Goal: Task Accomplishment & Management: Use online tool/utility

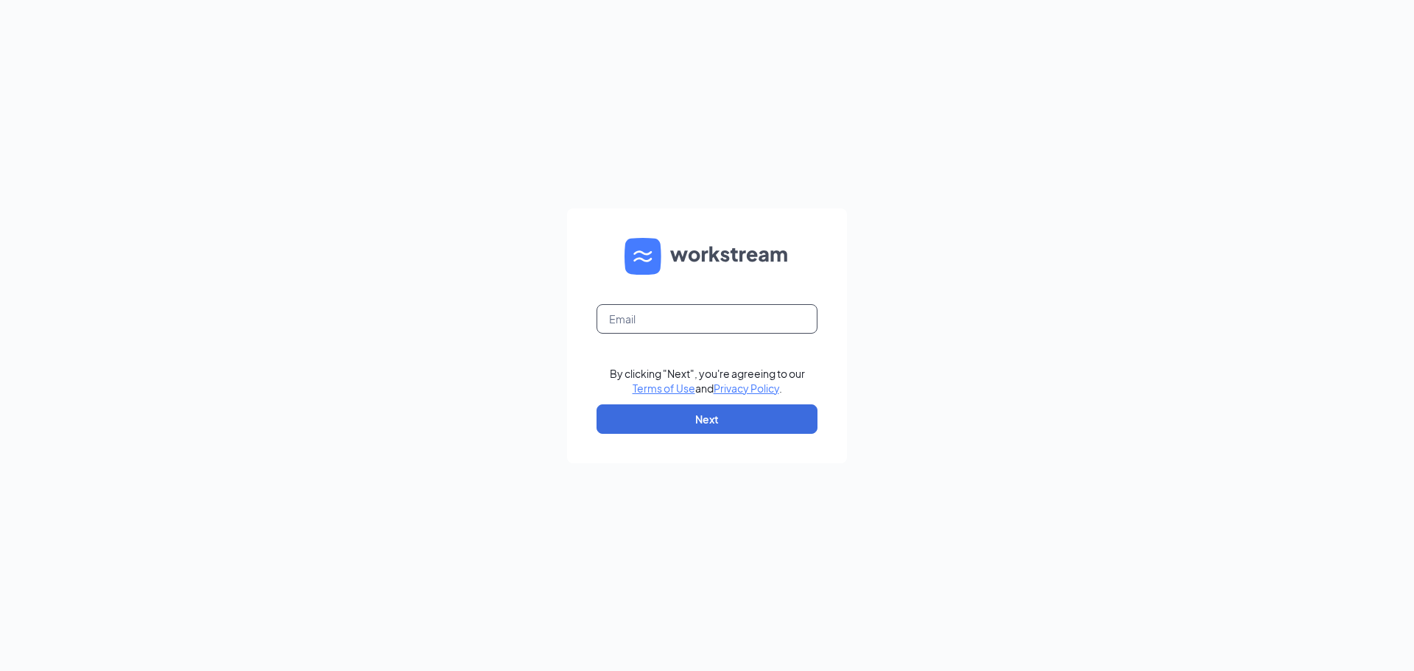
click at [699, 321] on input "text" at bounding box center [707, 318] width 221 height 29
type input "[EMAIL_ADDRESS][DOMAIN_NAME]"
click at [686, 428] on button "Next" at bounding box center [707, 418] width 221 height 29
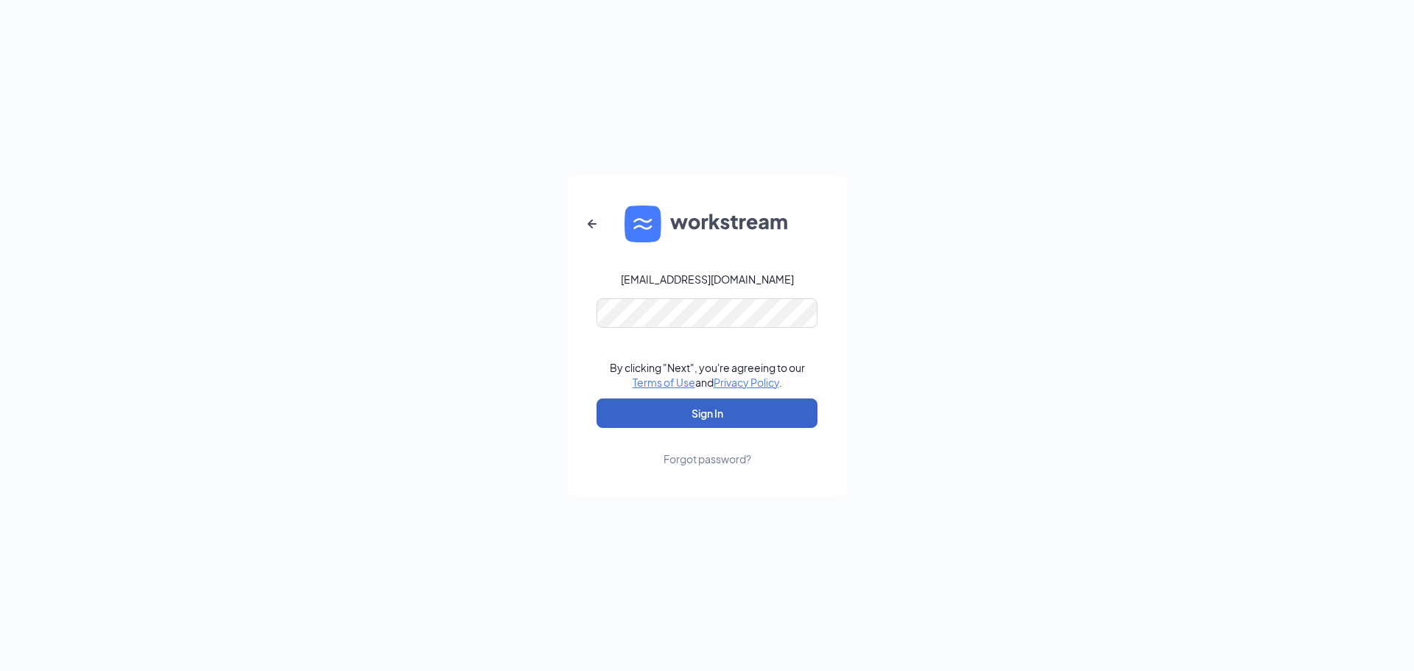
click at [706, 426] on button "Sign In" at bounding box center [707, 412] width 221 height 29
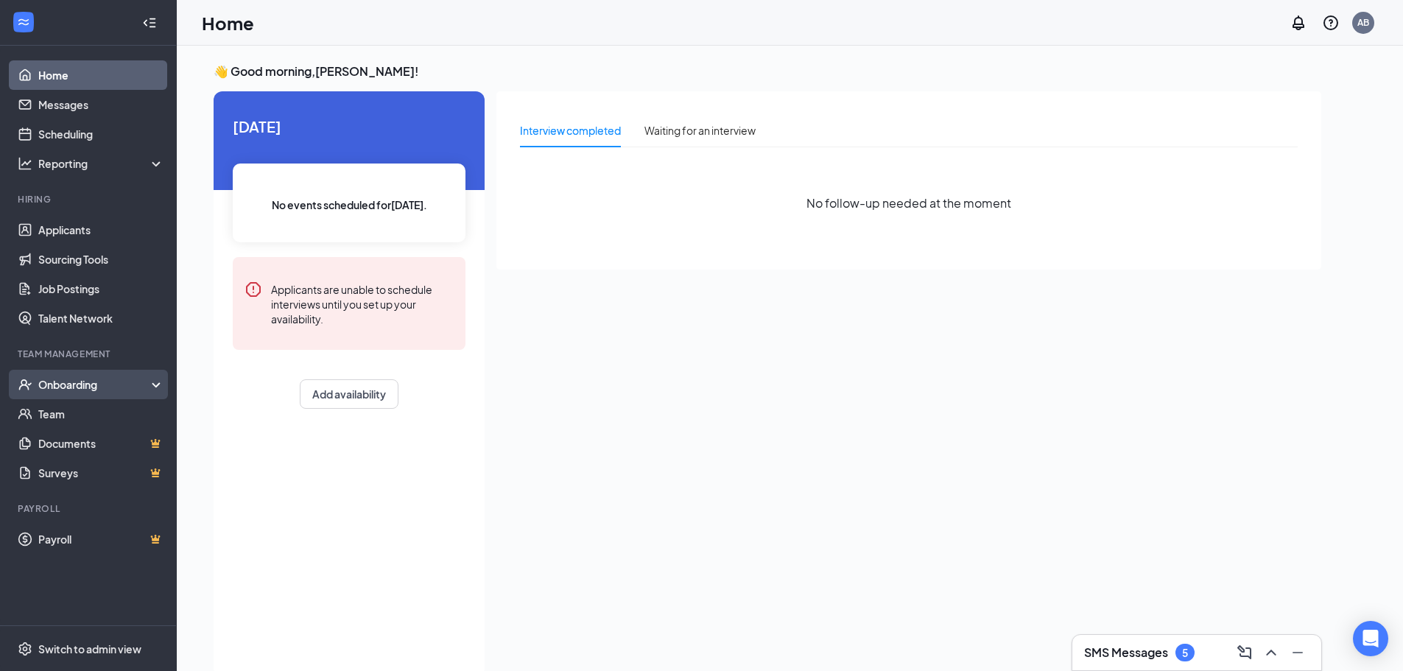
click at [94, 390] on div "Onboarding" at bounding box center [94, 384] width 113 height 15
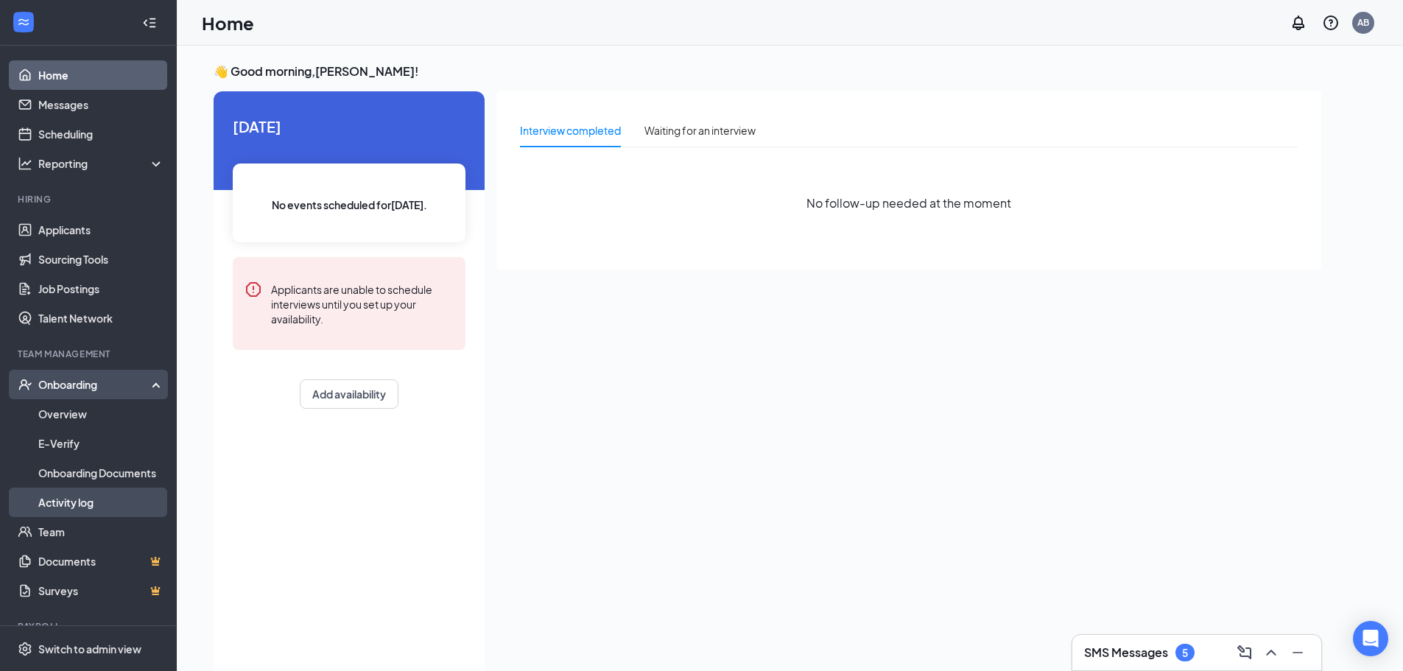
click at [113, 499] on link "Activity log" at bounding box center [101, 502] width 126 height 29
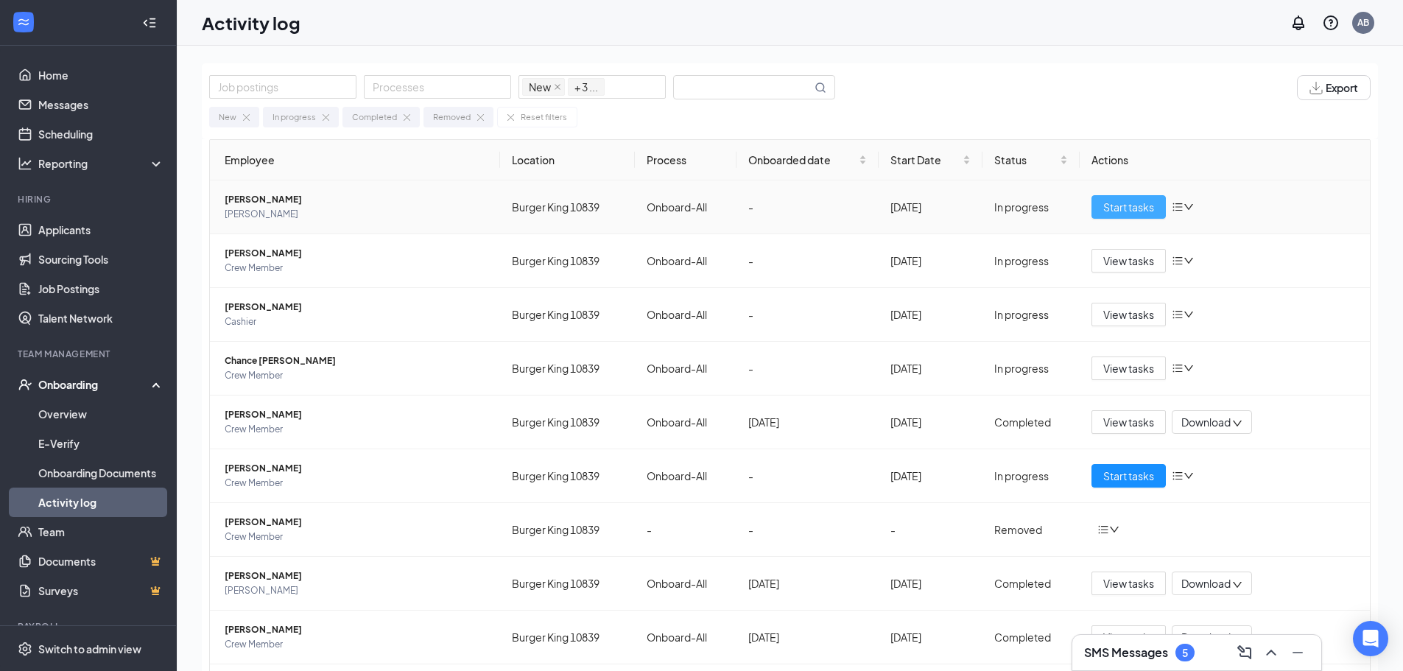
click at [1116, 211] on span "Start tasks" at bounding box center [1128, 207] width 51 height 16
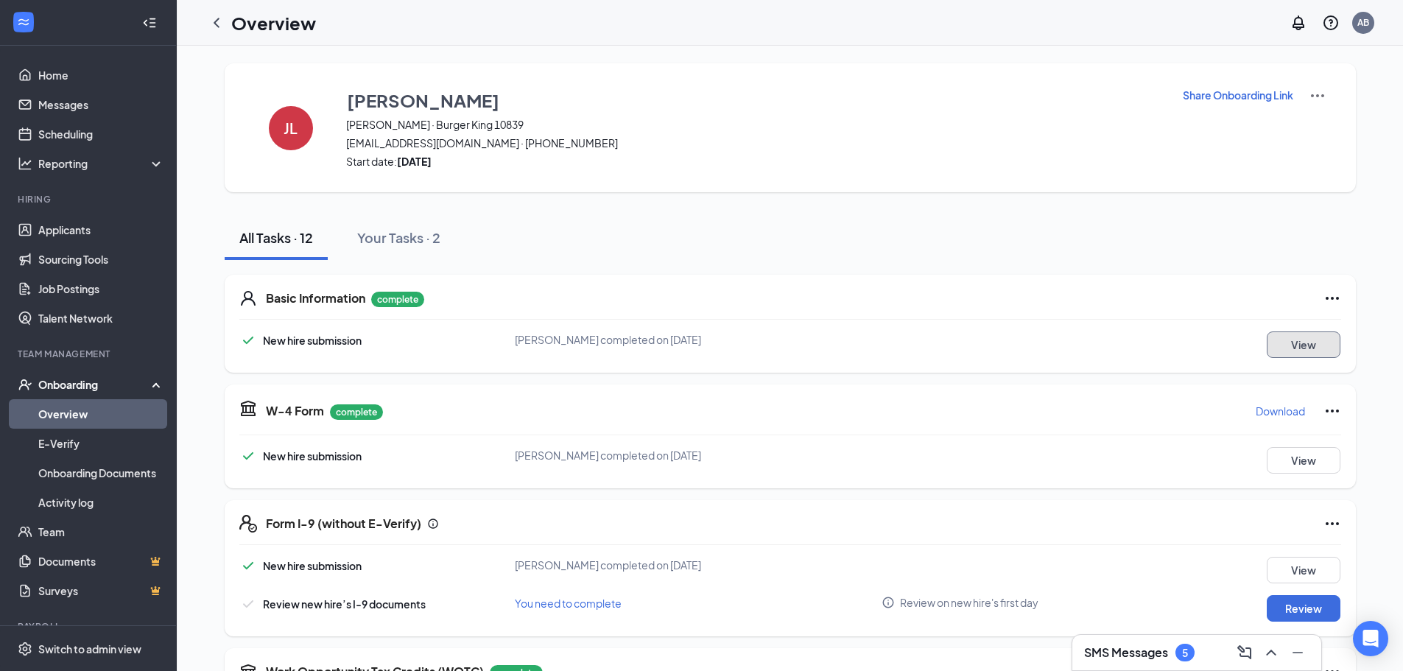
click at [1295, 351] on button "View" at bounding box center [1304, 344] width 74 height 27
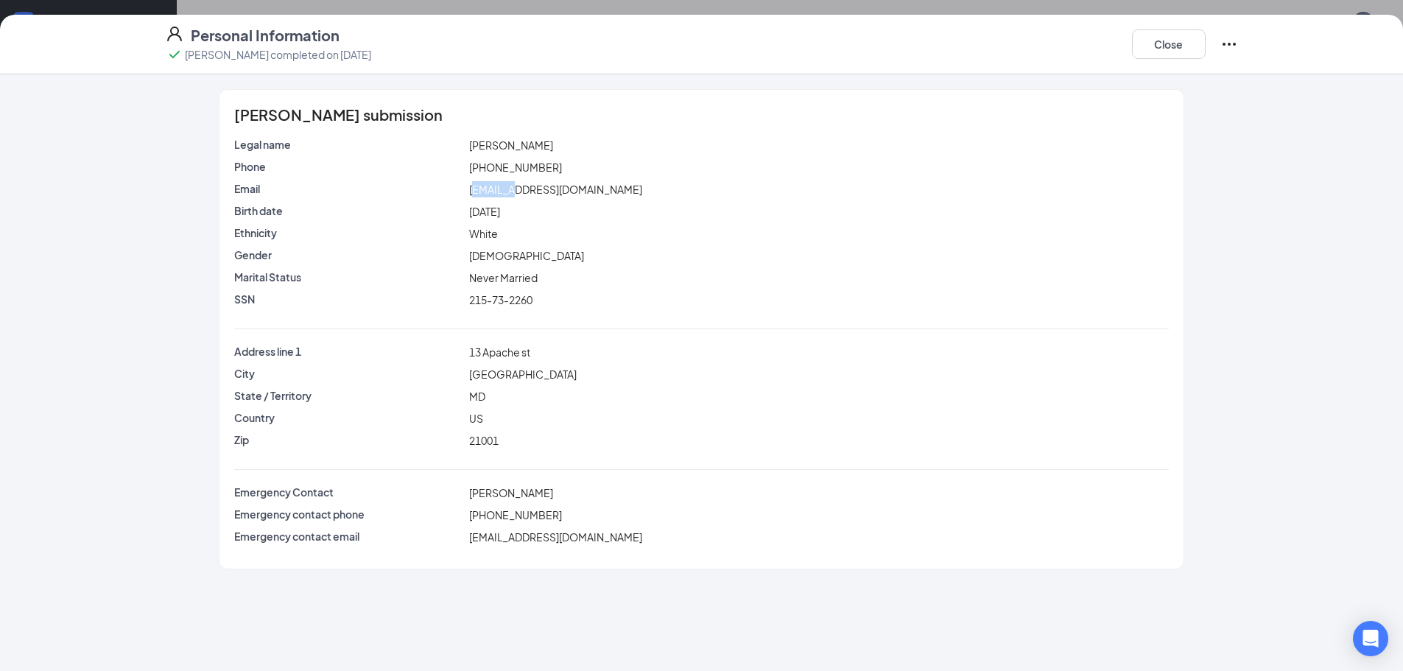
drag, startPoint x: 471, startPoint y: 192, endPoint x: 516, endPoint y: 191, distance: 44.9
click at [516, 191] on span "jacoblogan2005@gmail.com" at bounding box center [555, 189] width 173 height 13
drag, startPoint x: 469, startPoint y: 194, endPoint x: 620, endPoint y: 203, distance: 151.2
click at [620, 203] on div "Email jacoblogan2005@gmail.com" at bounding box center [701, 192] width 934 height 22
copy span "jacoblogan2005@gmail.com"
